Goal: Find specific page/section: Find specific page/section

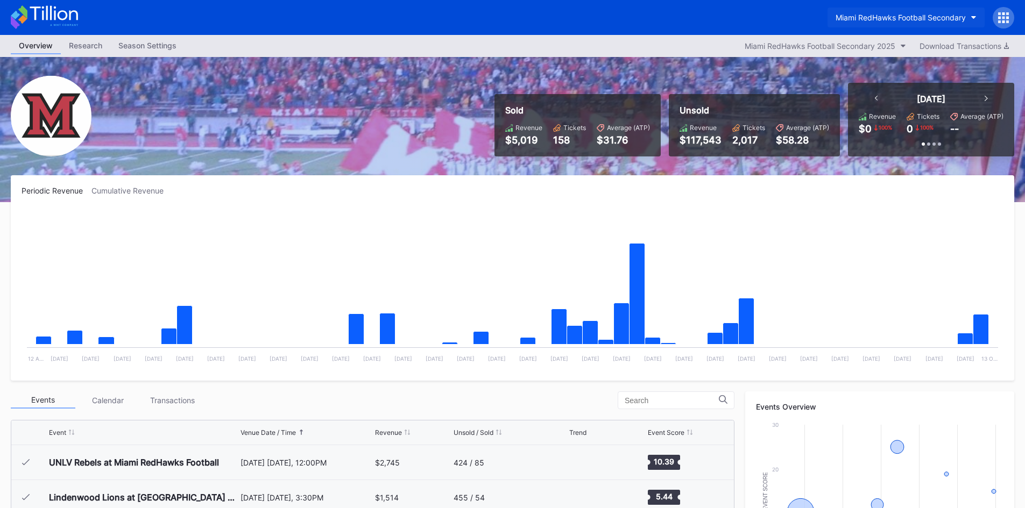
click at [905, 13] on div "Miami RedHawks Football Secondary" at bounding box center [900, 17] width 130 height 9
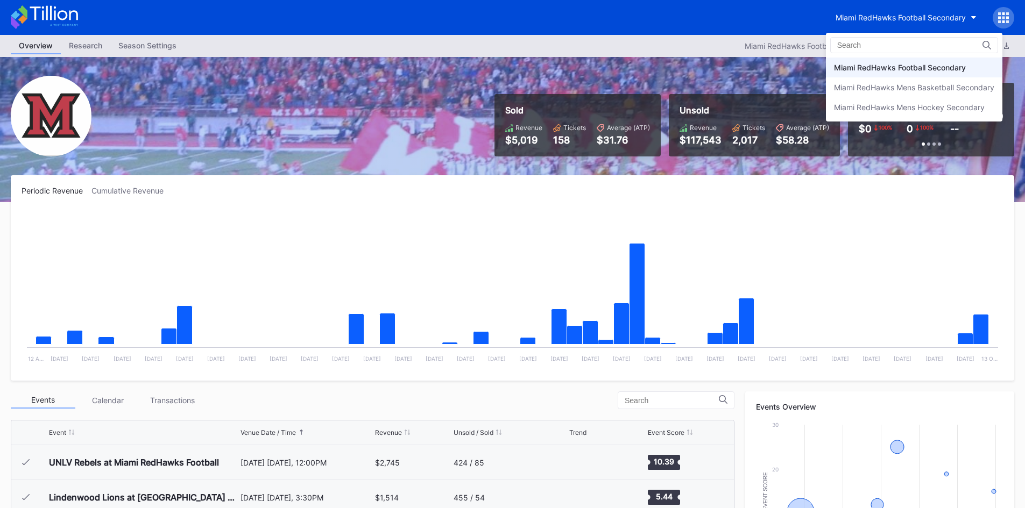
click at [874, 117] on div "Miami RedHawks Football Secondary Miami RedHawks Mens Basketball Secondary Miam…" at bounding box center [914, 77] width 176 height 89
click at [871, 110] on div "Miami RedHawks Mens Hockey Secondary" at bounding box center [909, 107] width 151 height 9
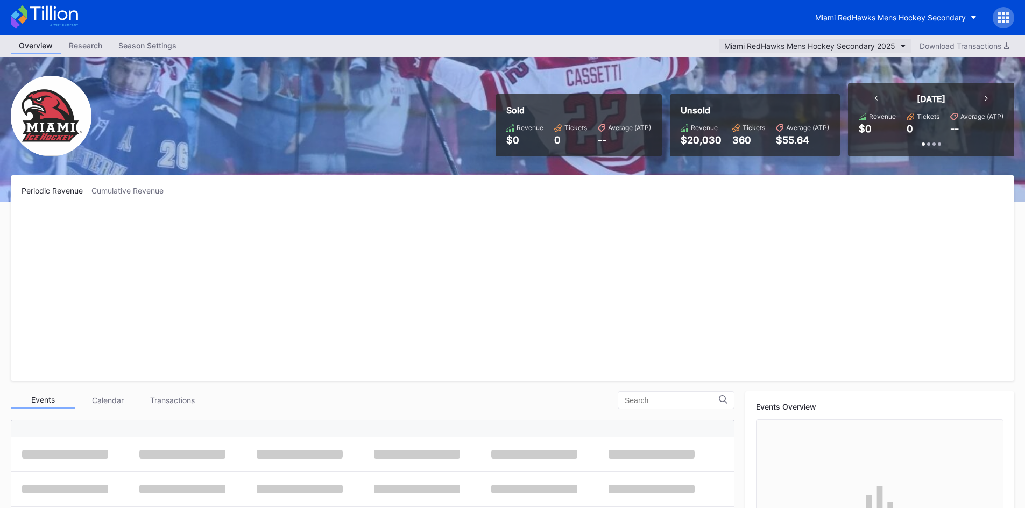
scroll to position [70, 0]
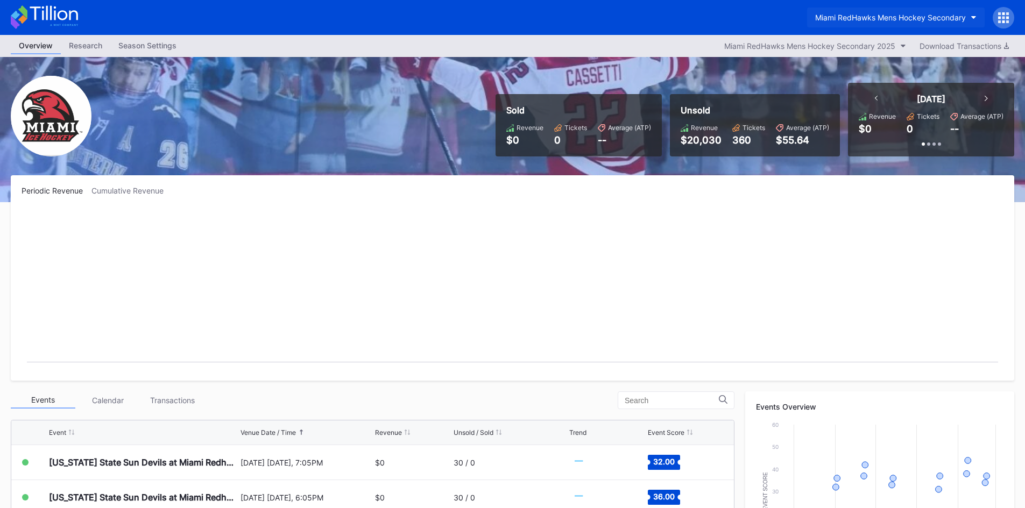
click at [881, 12] on button "Miami RedHawks Mens Hockey Secondary" at bounding box center [896, 18] width 178 height 20
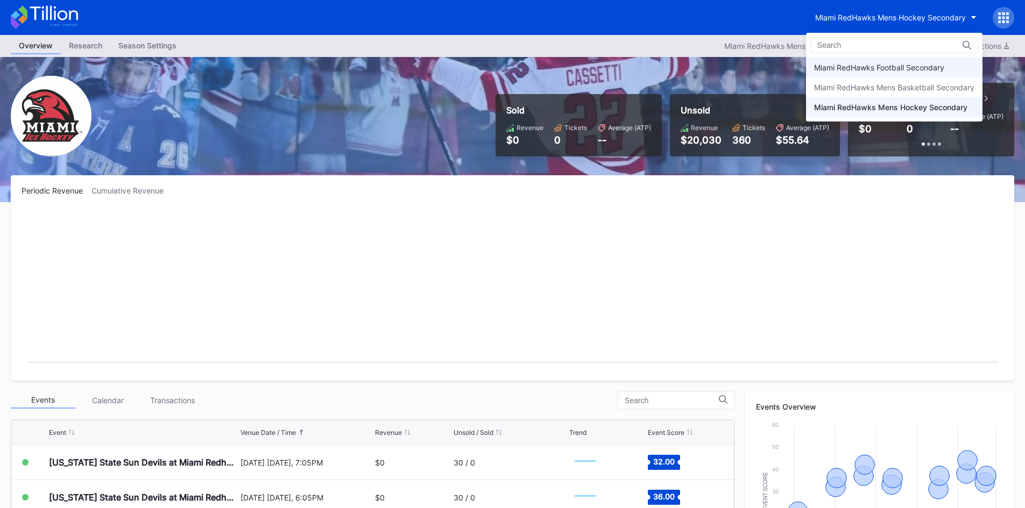
click at [888, 66] on div "Miami RedHawks Football Secondary" at bounding box center [879, 67] width 130 height 9
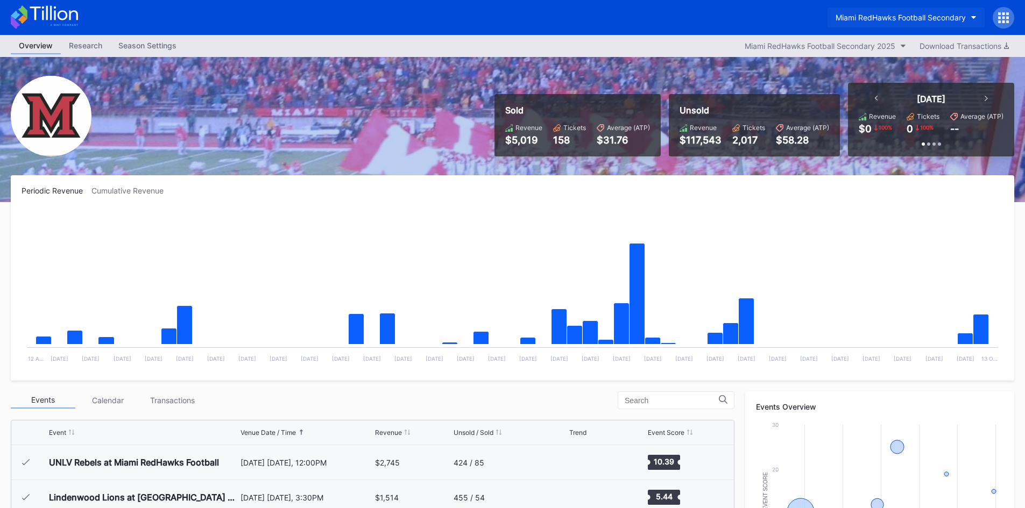
click at [888, 20] on div "Miami RedHawks Football Secondary" at bounding box center [900, 17] width 130 height 9
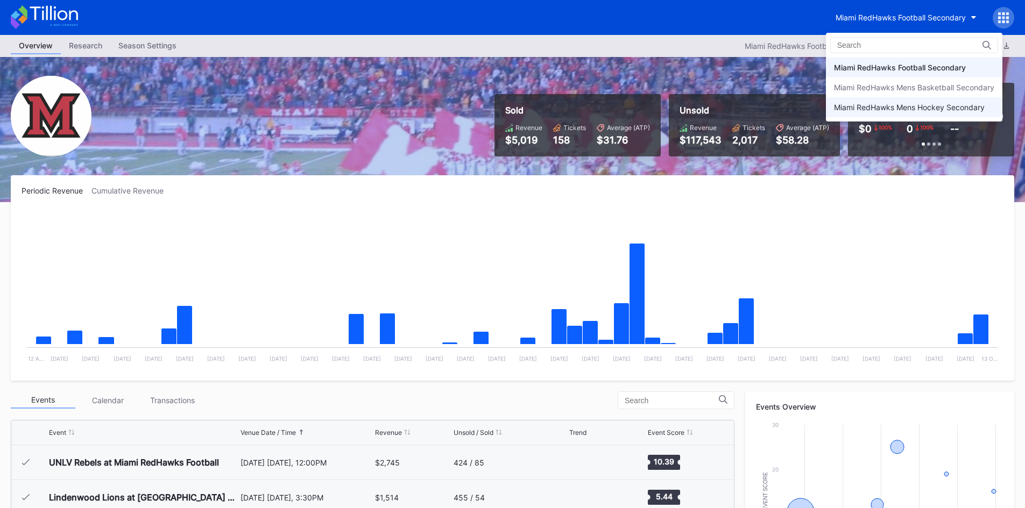
click at [878, 106] on div "Miami RedHawks Mens Hockey Secondary" at bounding box center [909, 107] width 151 height 9
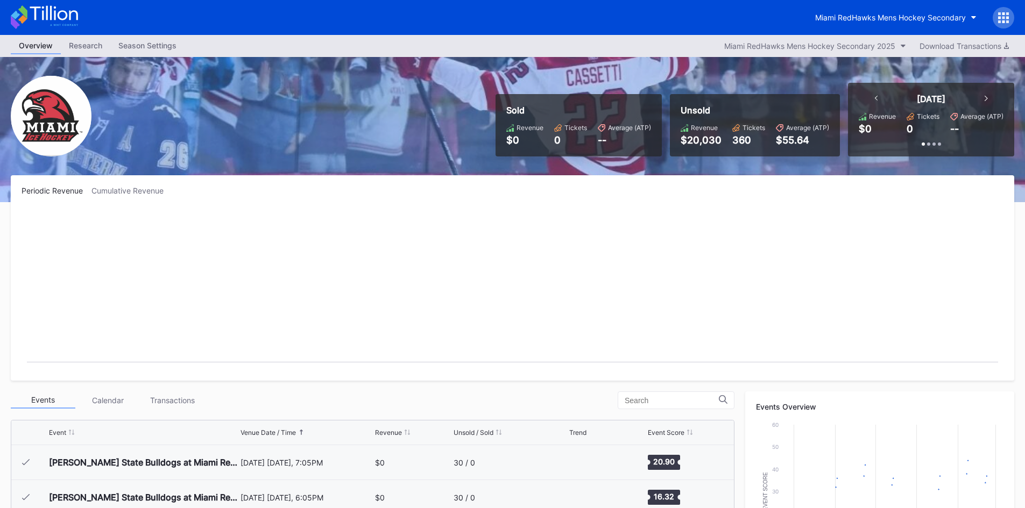
scroll to position [70, 0]
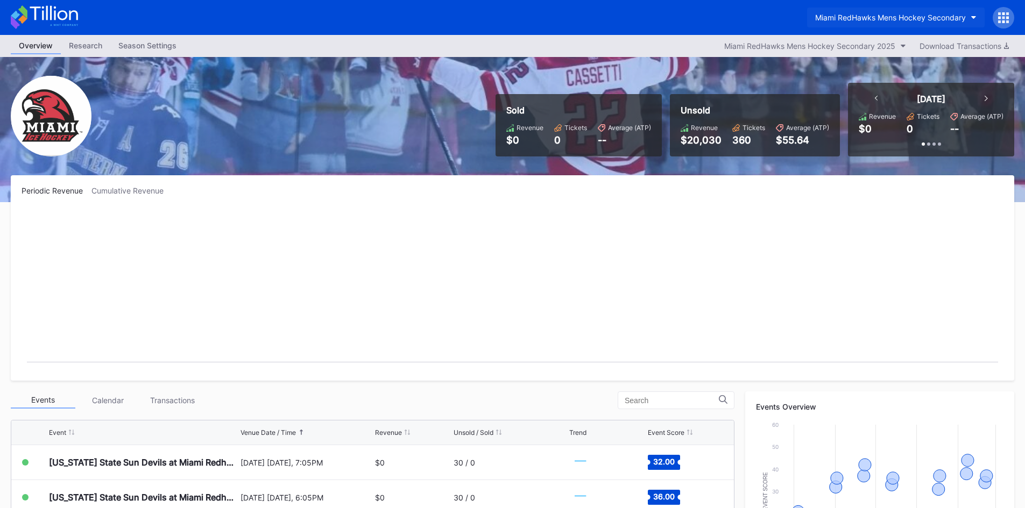
click at [856, 17] on div "Miami RedHawks Mens Hockey Secondary" at bounding box center [890, 17] width 151 height 9
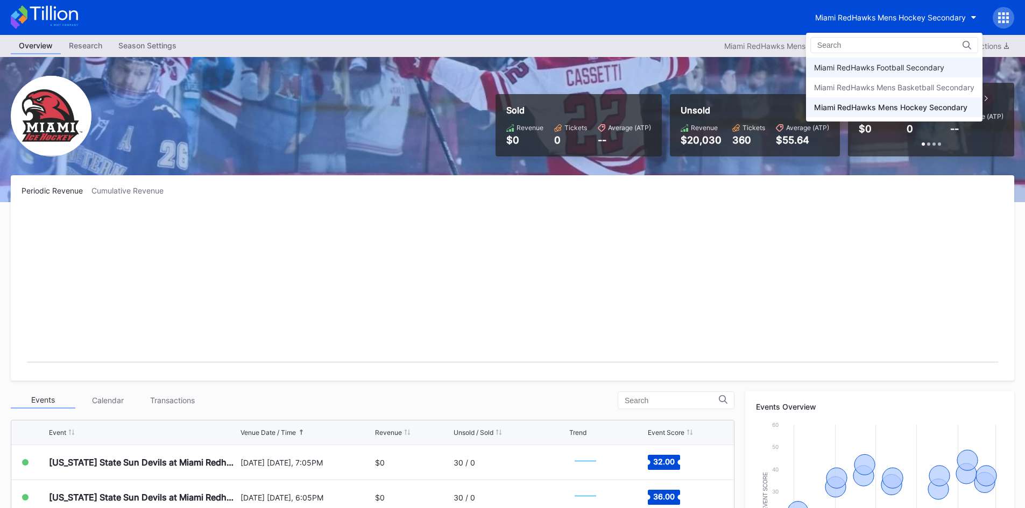
click at [875, 69] on div "Miami RedHawks Football Secondary" at bounding box center [879, 67] width 130 height 9
